Goal: Entertainment & Leisure: Consume media (video, audio)

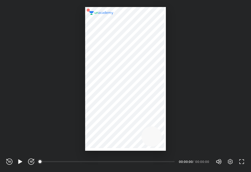
scroll to position [172, 251]
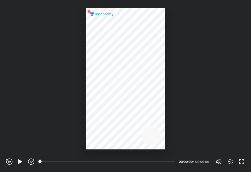
click at [17, 162] on div "REWIND (J) PLAY (K) FORWARD (L)" at bounding box center [20, 162] width 28 height 6
click at [19, 160] on icon "button" at bounding box center [20, 161] width 4 height 4
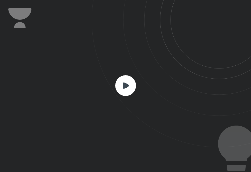
click at [118, 87] on rect at bounding box center [125, 85] width 21 height 21
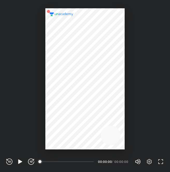
scroll to position [172, 170]
click at [20, 159] on icon "button" at bounding box center [20, 162] width 6 height 6
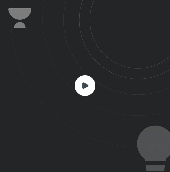
click at [85, 86] on icon at bounding box center [85, 85] width 6 height 6
